Goal: Information Seeking & Learning: Check status

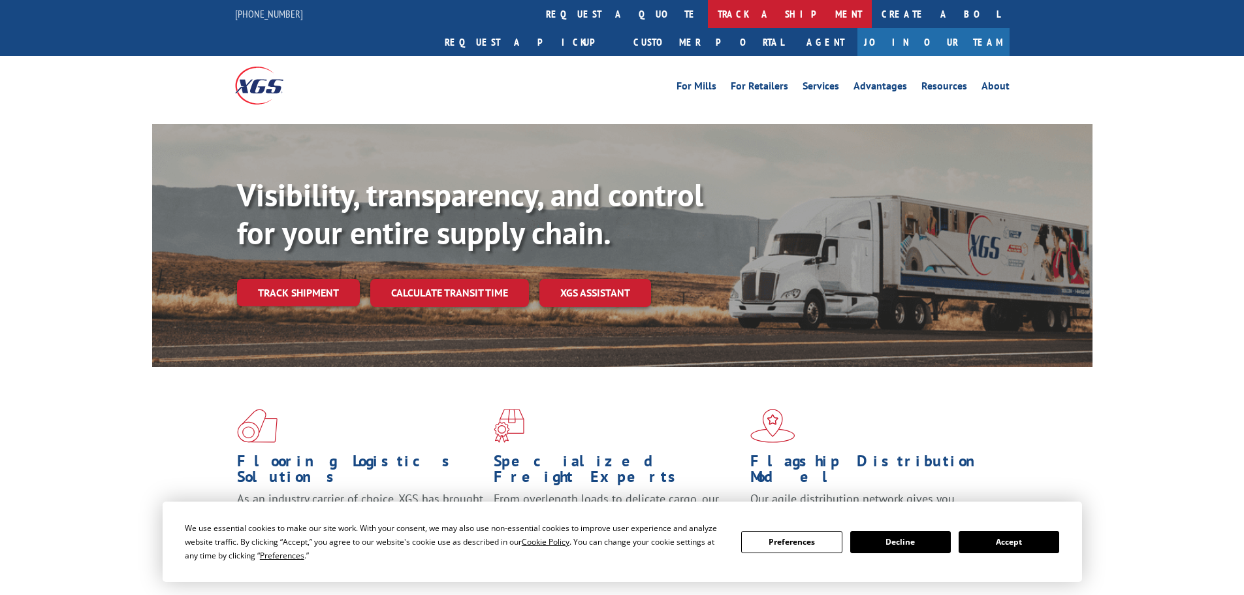
click at [708, 6] on link "track a shipment" at bounding box center [790, 14] width 164 height 28
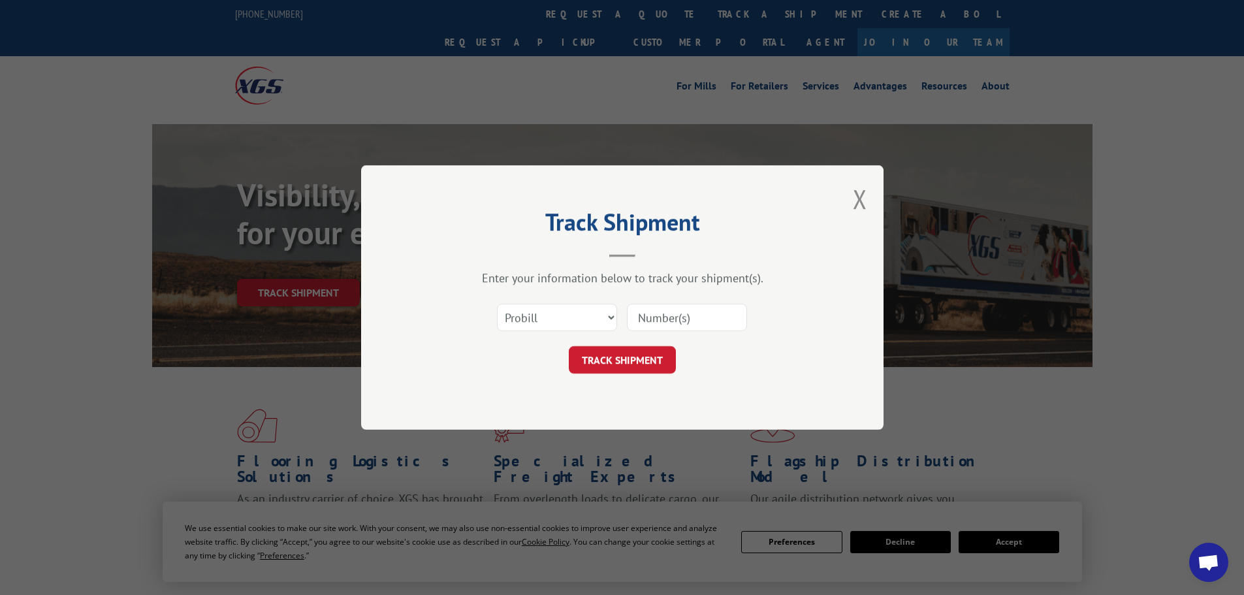
click at [667, 319] on input at bounding box center [687, 317] width 120 height 27
paste input "17663958"
type input "17663958"
drag, startPoint x: 651, startPoint y: 357, endPoint x: 656, endPoint y: 370, distance: 14.1
click at [652, 357] on button "TRACK SHIPMENT" at bounding box center [622, 359] width 107 height 27
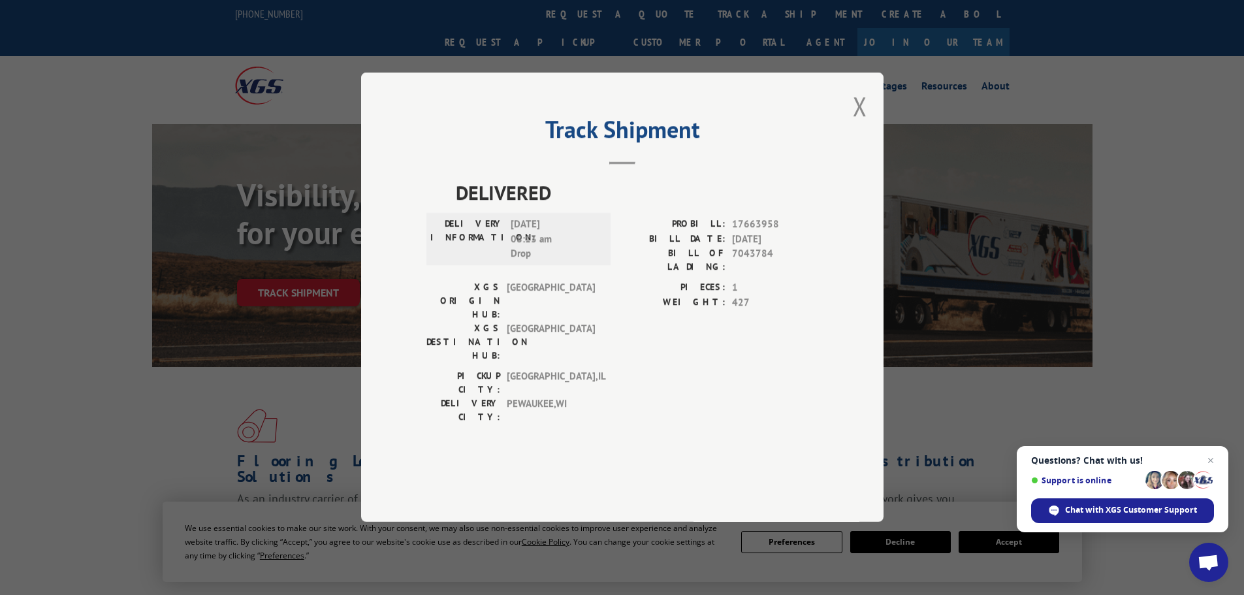
drag, startPoint x: 854, startPoint y: 148, endPoint x: 949, endPoint y: 7, distance: 169.9
click at [858, 123] on button "Close modal" at bounding box center [860, 106] width 14 height 35
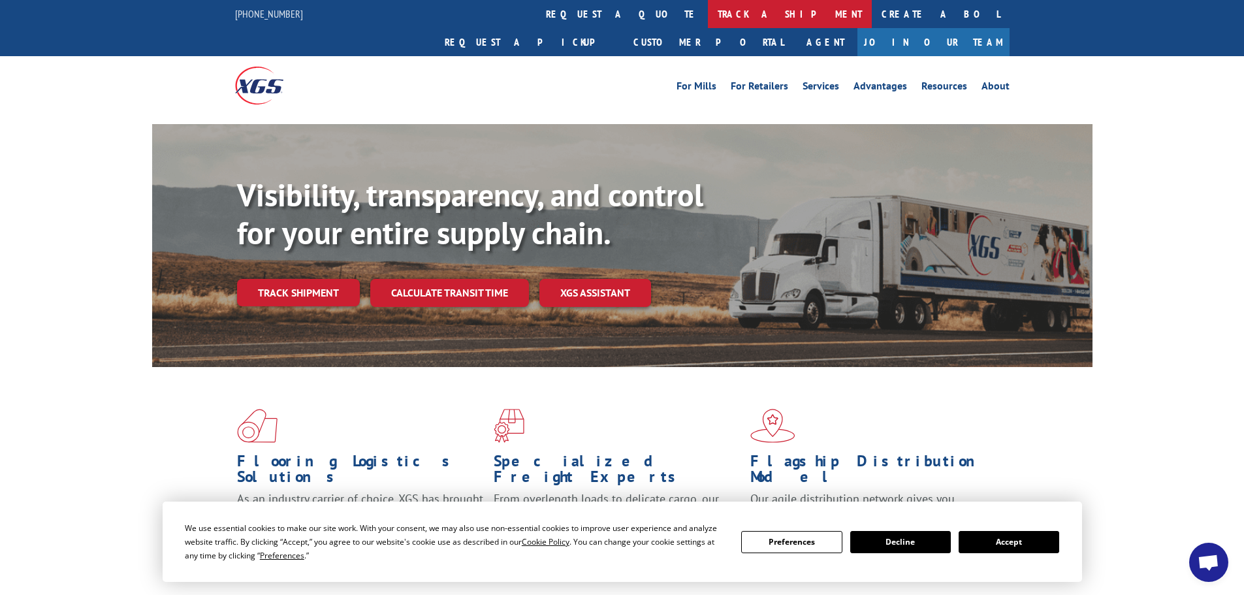
click at [708, 13] on link "track a shipment" at bounding box center [790, 14] width 164 height 28
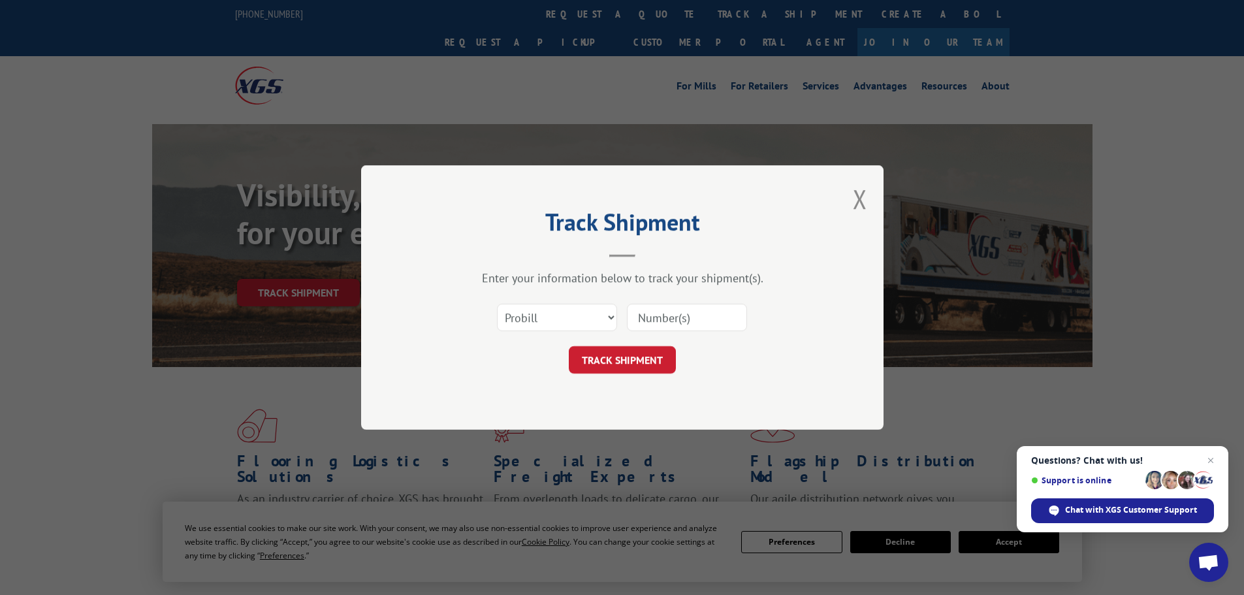
click at [658, 325] on input at bounding box center [687, 317] width 120 height 27
paste input "17639150"
type input "17639150"
click at [630, 374] on div "Track Shipment Enter your information below to track your shipment(s). Select c…" at bounding box center [622, 297] width 523 height 265
click at [635, 357] on button "TRACK SHIPMENT" at bounding box center [622, 359] width 107 height 27
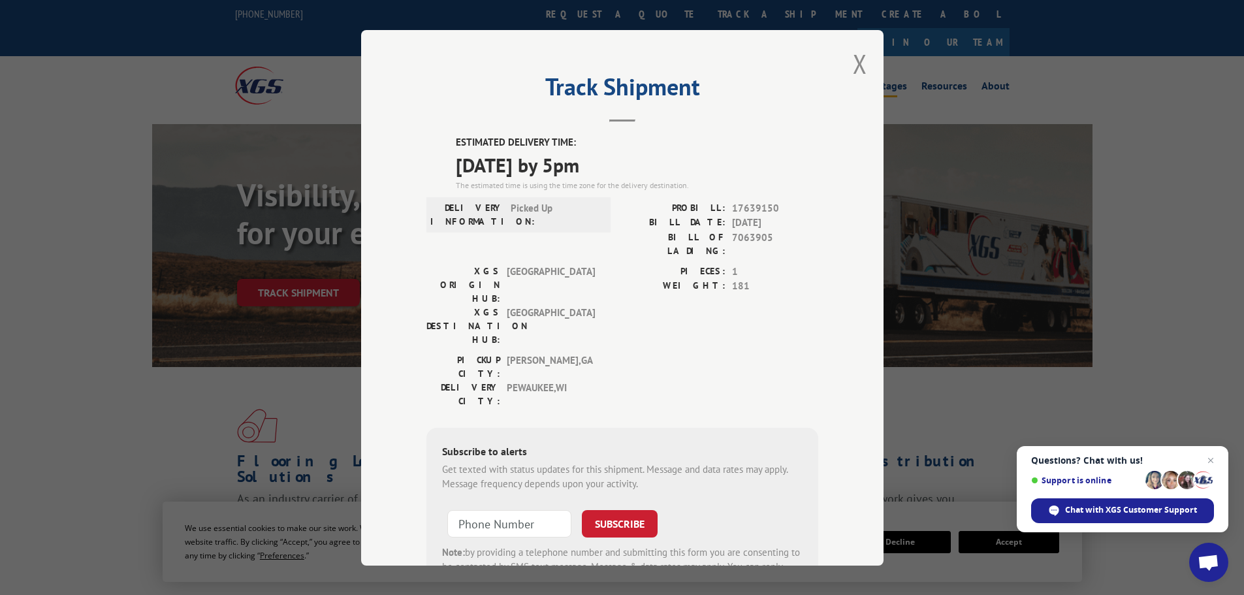
click at [860, 66] on button "Close modal" at bounding box center [860, 63] width 14 height 35
